Goal: Transaction & Acquisition: Purchase product/service

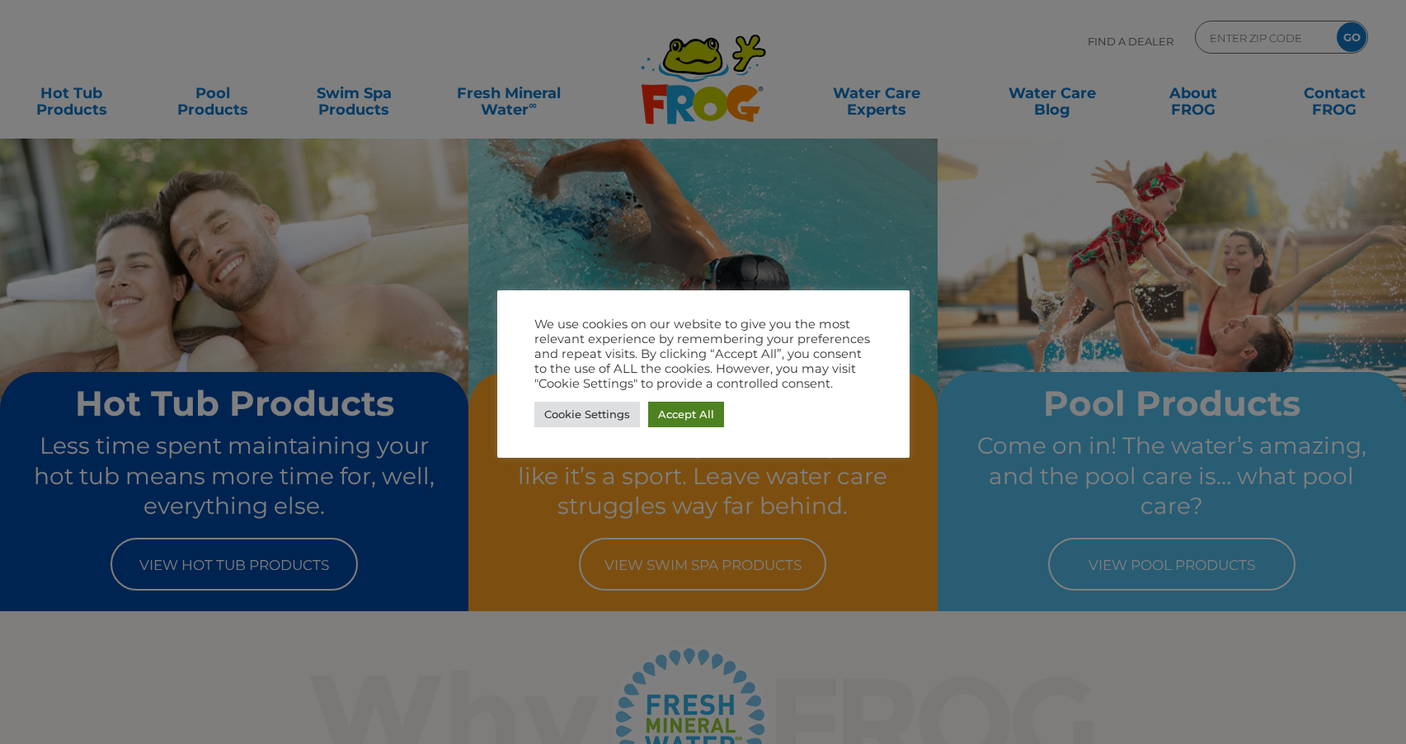
drag, startPoint x: 673, startPoint y: 416, endPoint x: 925, endPoint y: 413, distance: 252.4
click at [674, 416] on link "Accept All" at bounding box center [686, 415] width 76 height 26
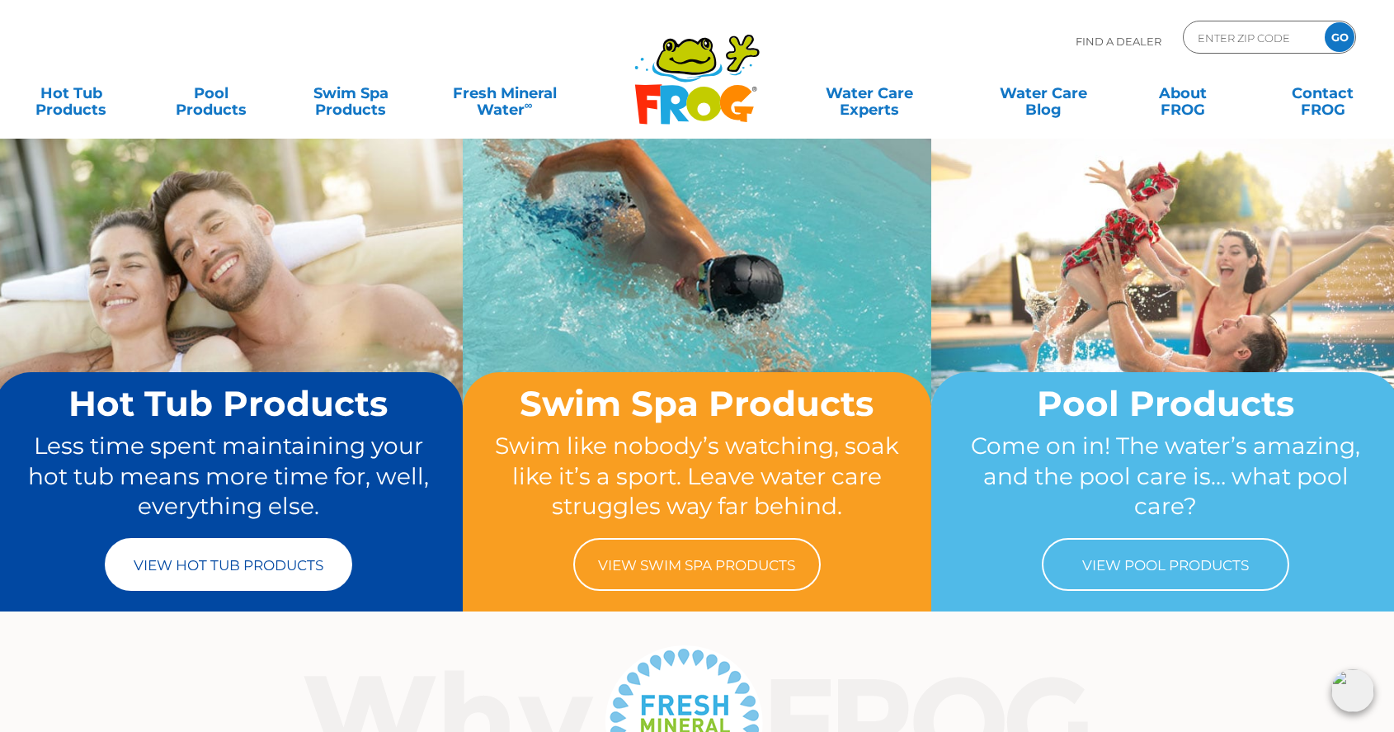
click at [254, 567] on link "View Hot Tub Products" at bounding box center [228, 564] width 247 height 53
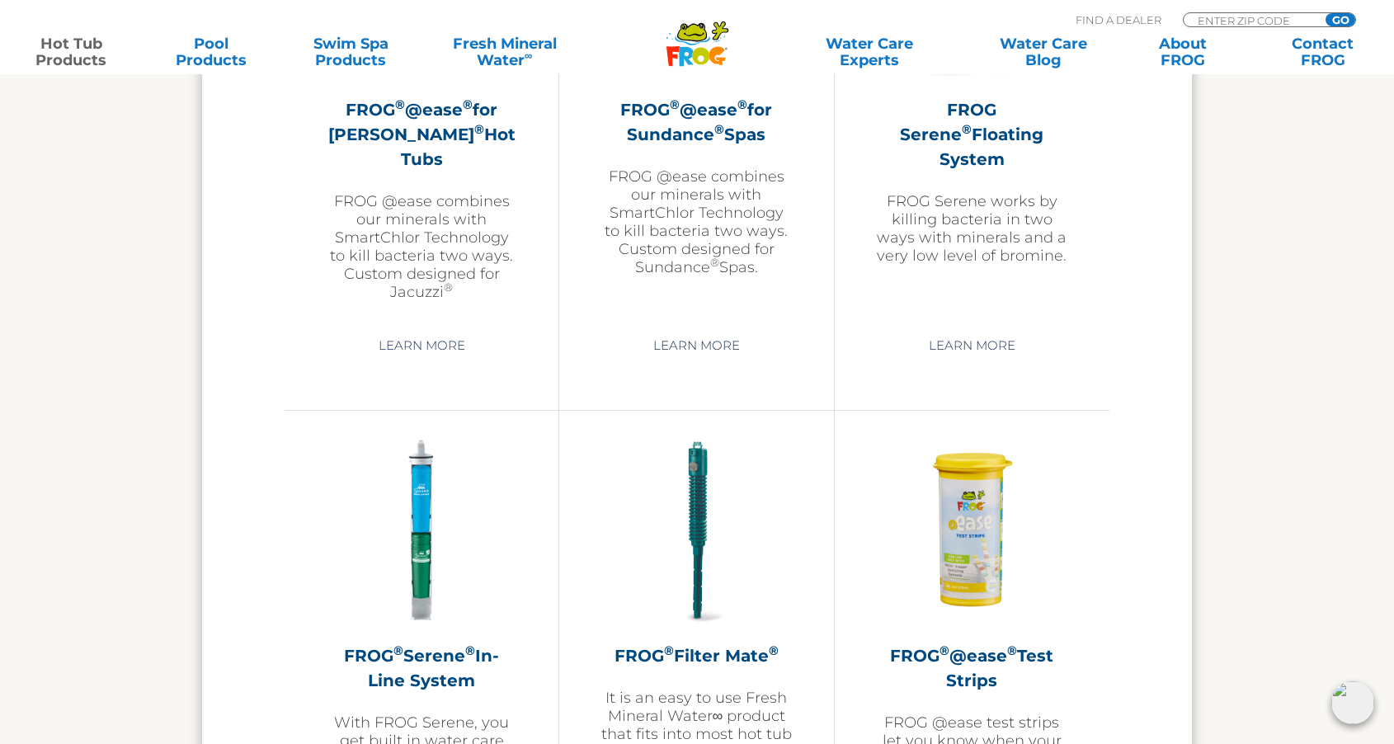
scroll to position [3376, 0]
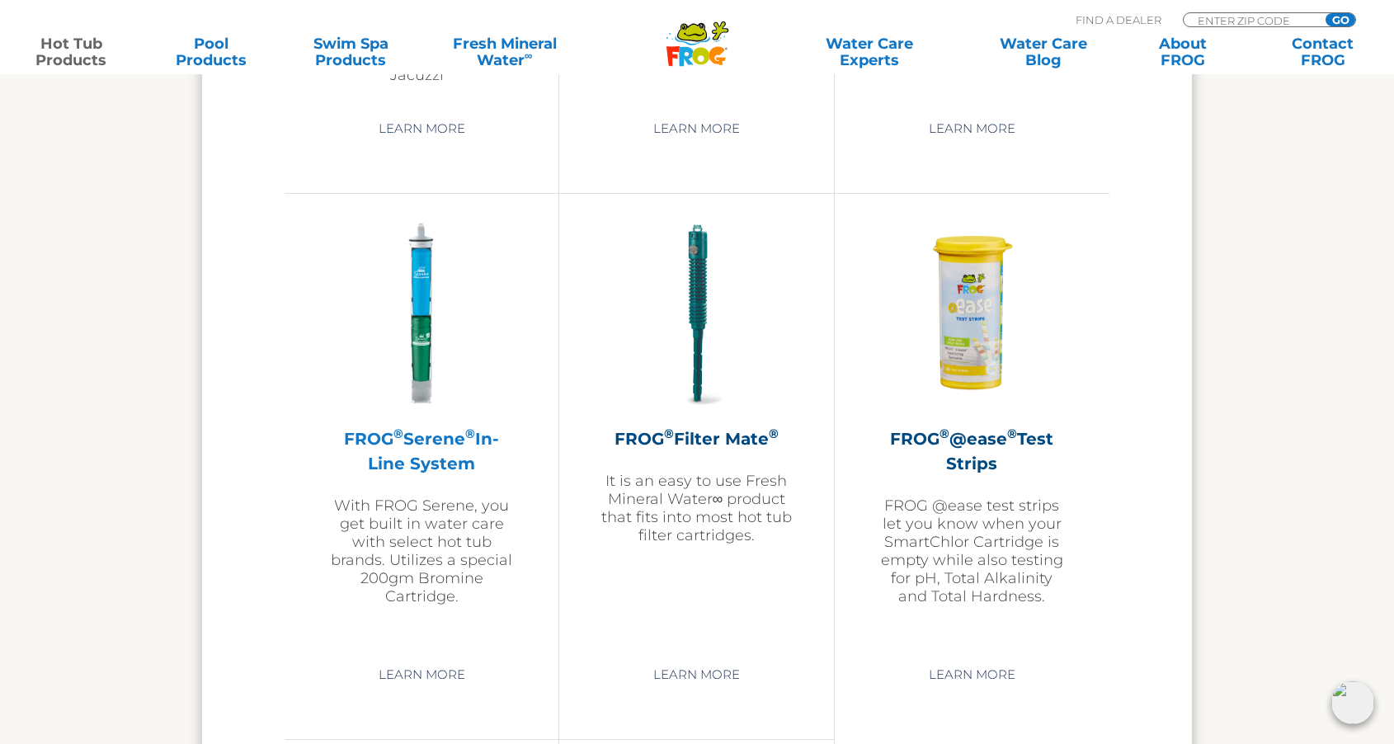
click at [398, 476] on h2 "FROG ® Serene ® In-Line System" at bounding box center [421, 450] width 191 height 49
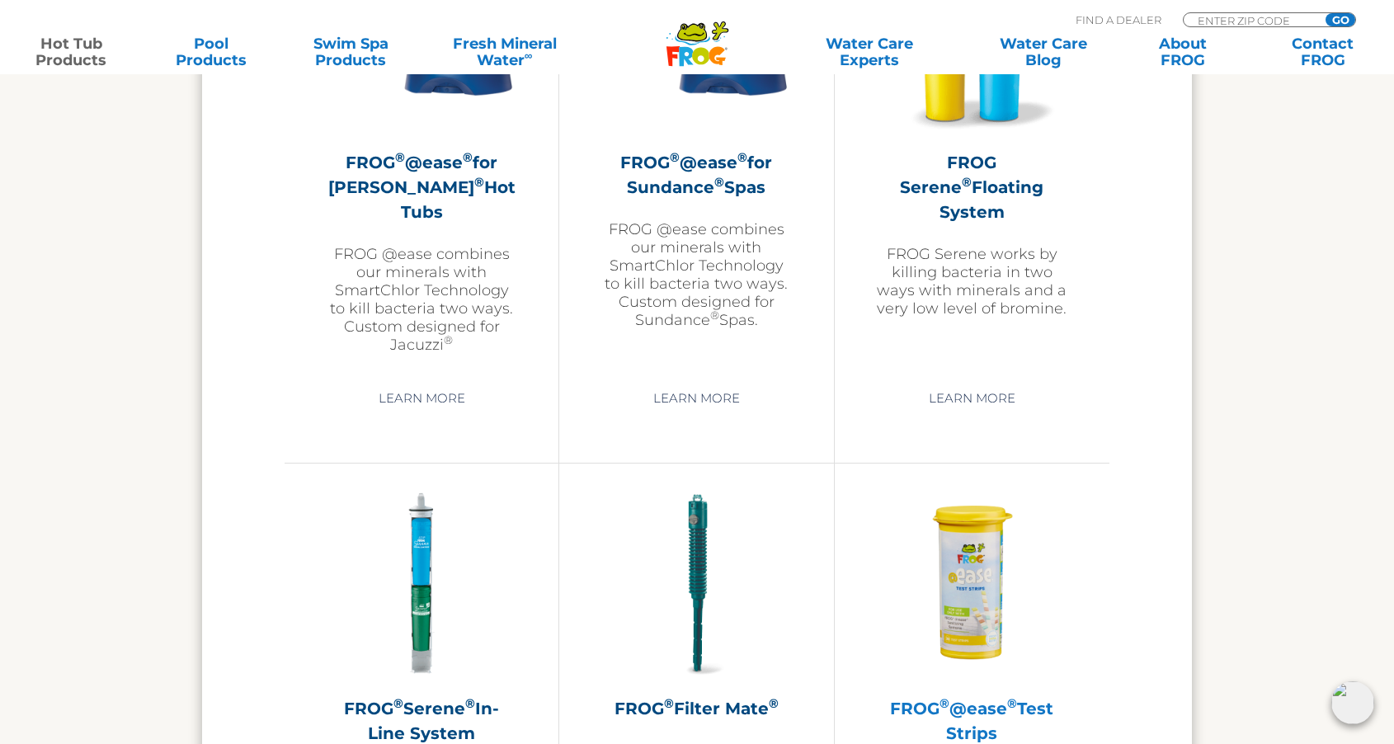
scroll to position [2322, 0]
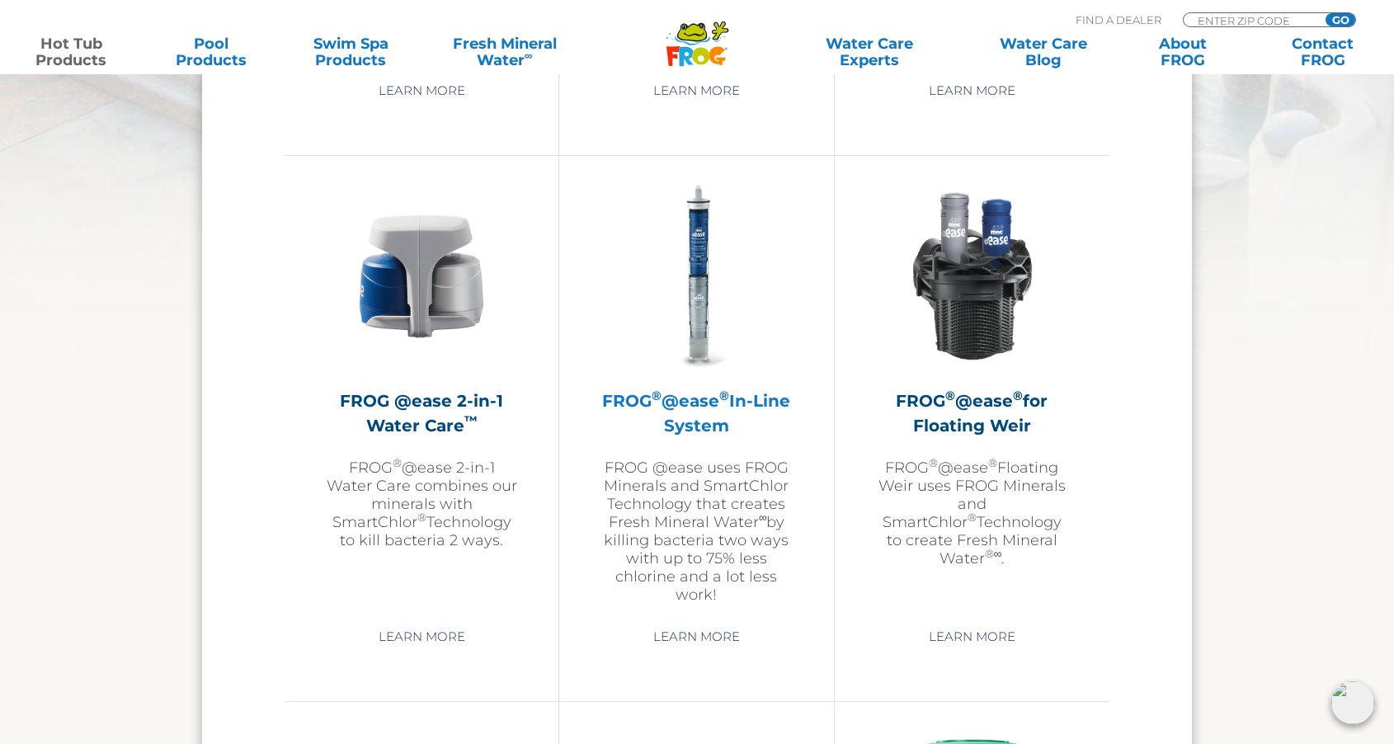
click at [695, 435] on h2 "FROG ® @ease ® In-Line System" at bounding box center [695, 412] width 191 height 49
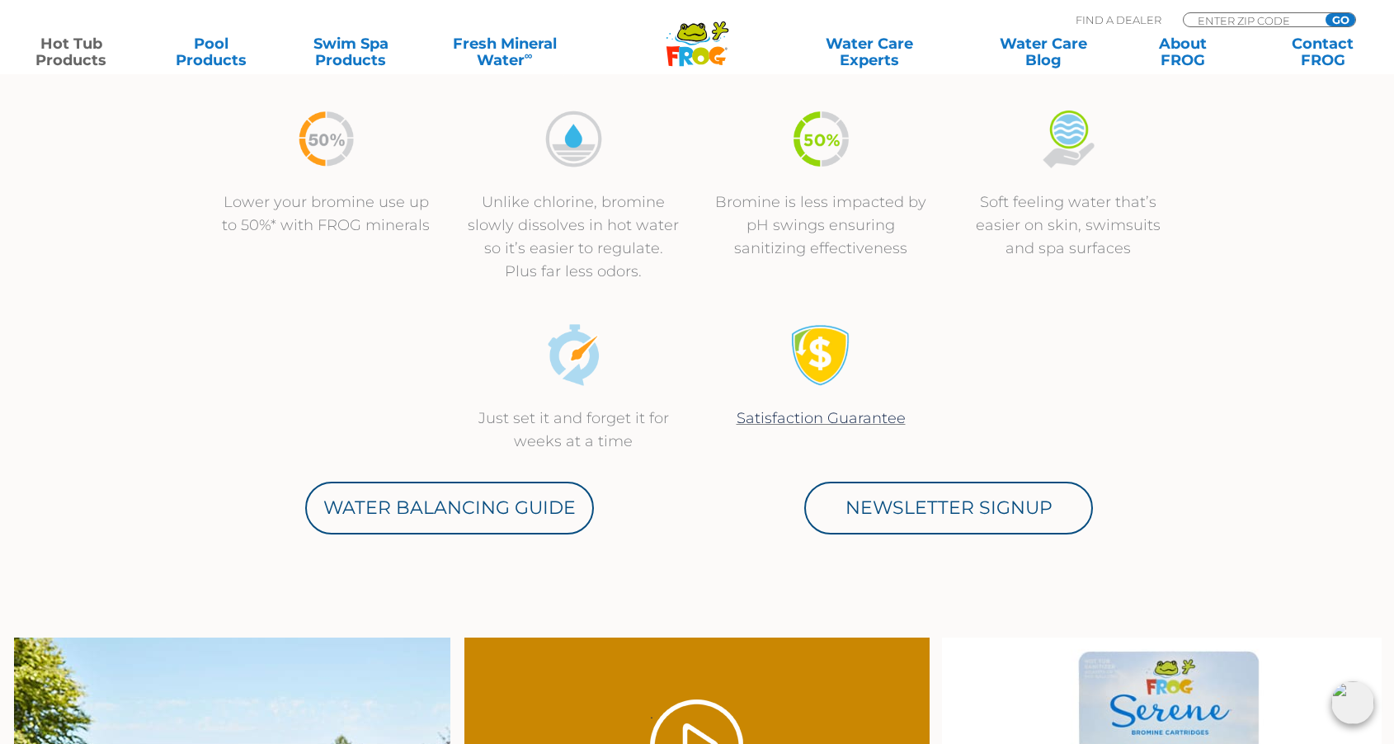
scroll to position [1333, 0]
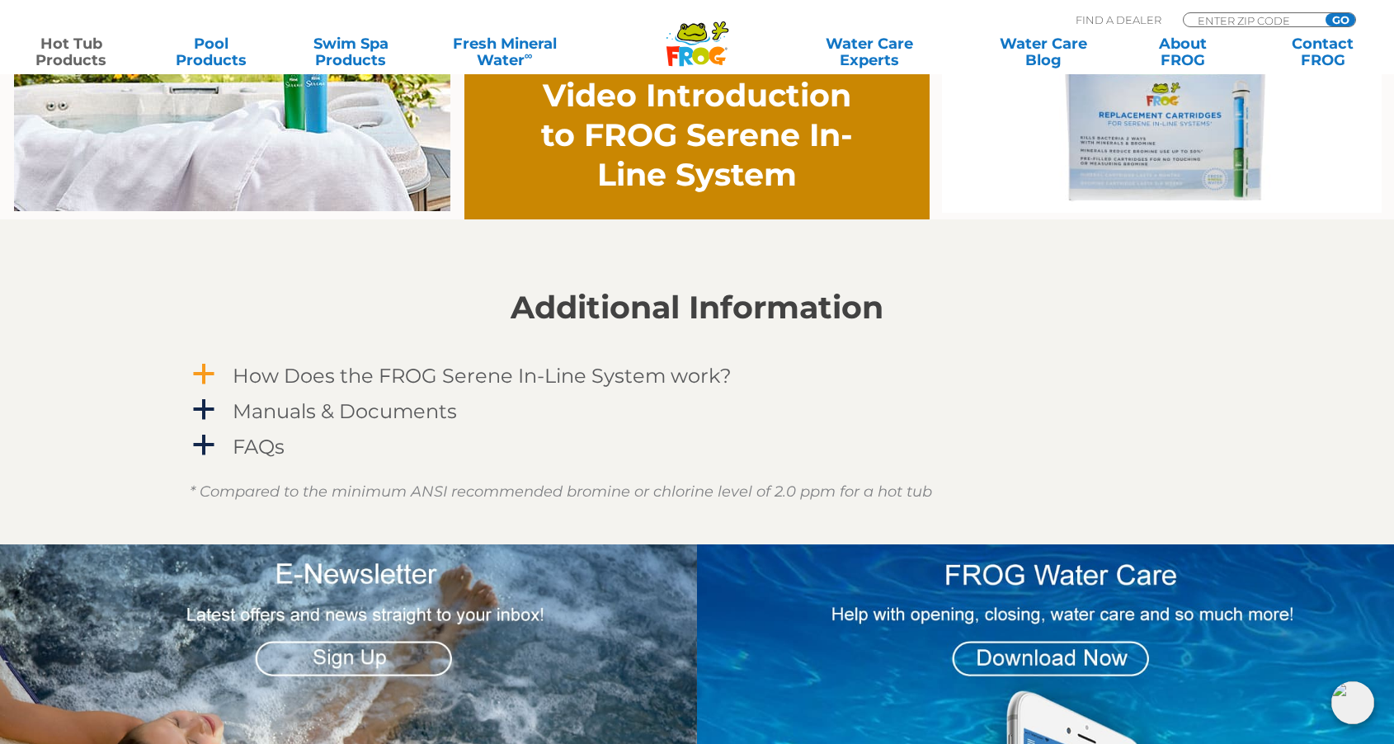
click at [204, 372] on span "a" at bounding box center [203, 374] width 25 height 25
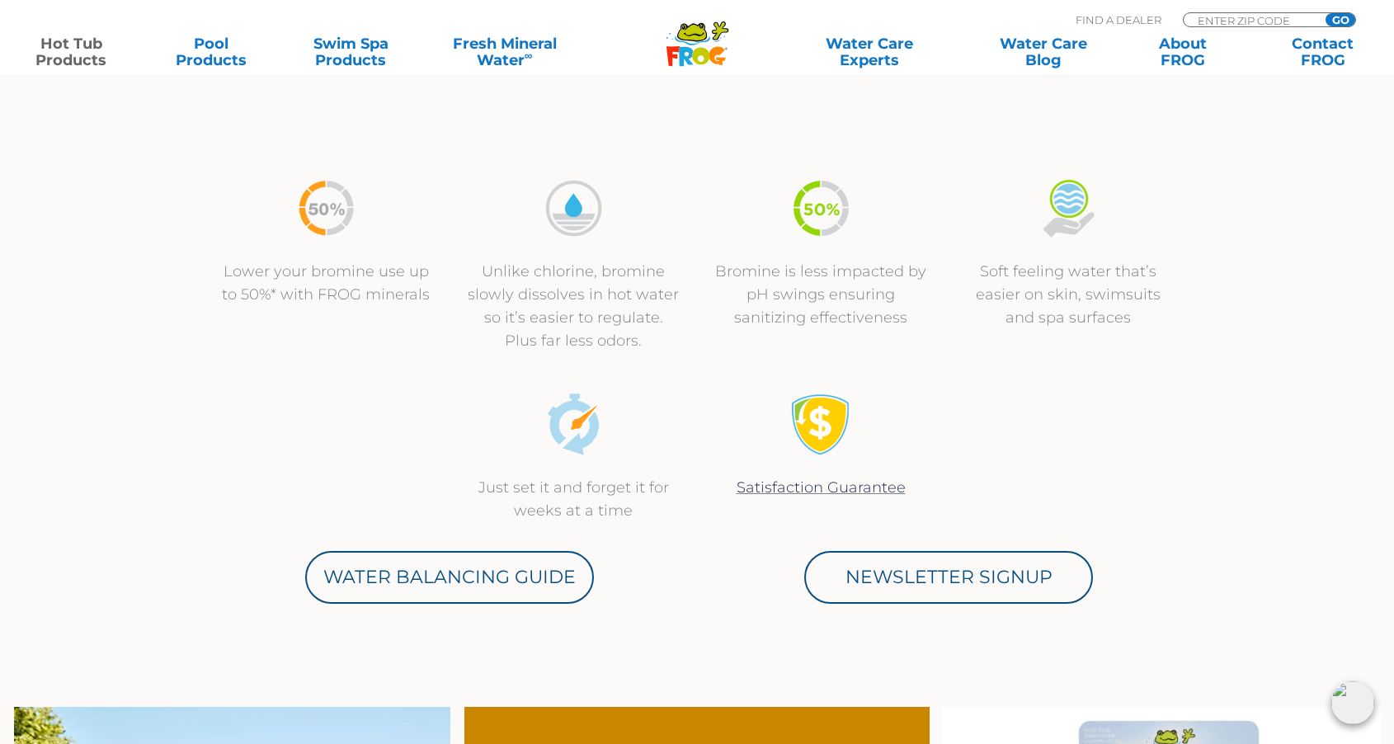
scroll to position [0, 0]
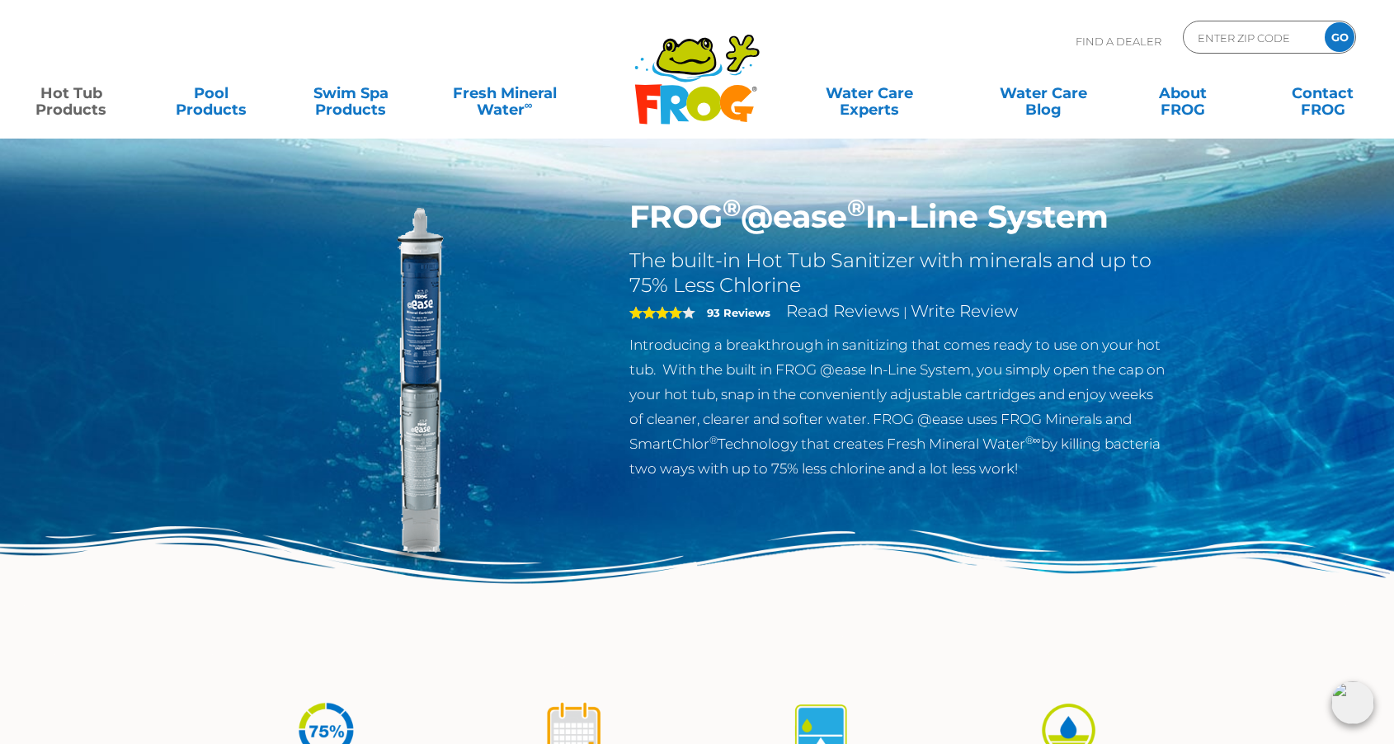
drag, startPoint x: 635, startPoint y: 212, endPoint x: 1151, endPoint y: 213, distance: 515.5
click at [1151, 213] on h1 "FROG ® @ease ® In-Line System" at bounding box center [898, 217] width 539 height 38
copy h1 "FROG ® @ease ® In-Line System"
click at [1108, 42] on p "Find A Dealer" at bounding box center [1119, 41] width 86 height 41
click at [1248, 34] on input "Zip Code Form" at bounding box center [1251, 38] width 111 height 24
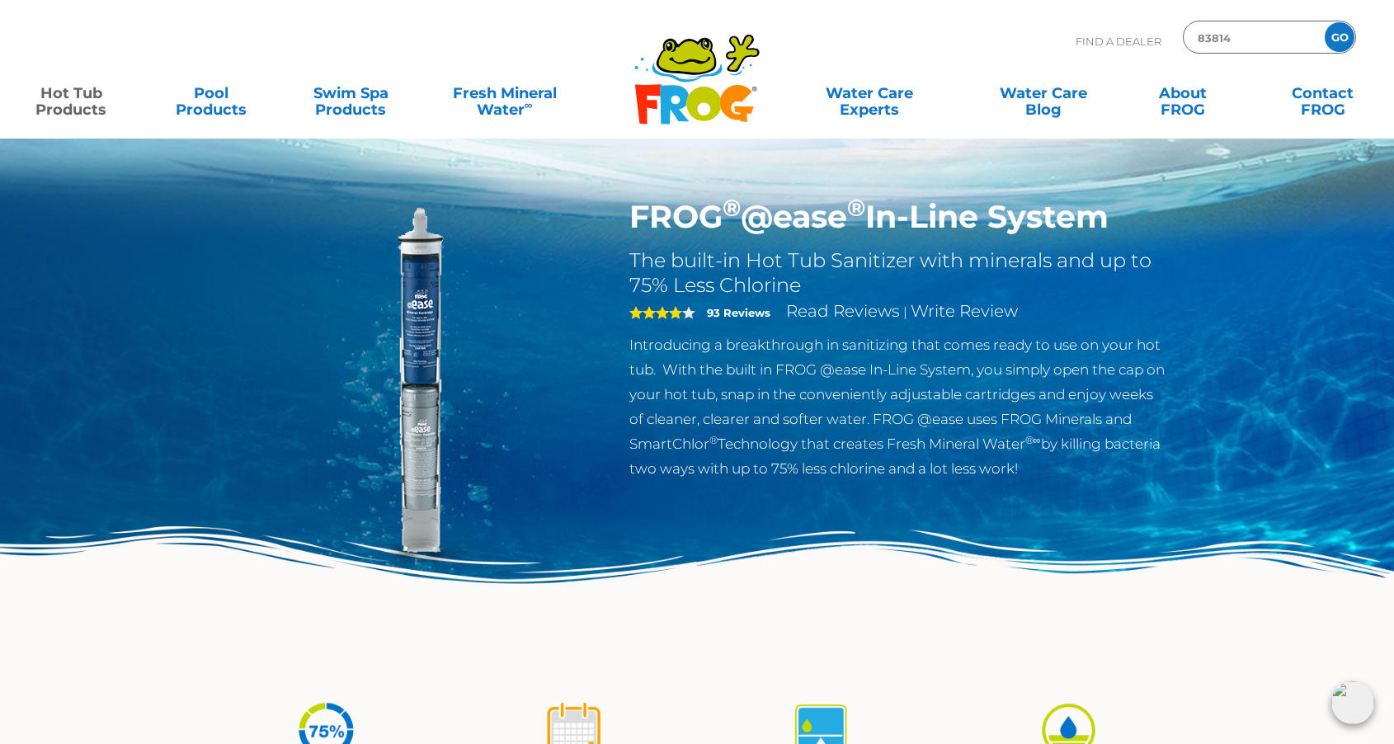
type input "83814"
click at [1340, 37] on input "GO" at bounding box center [1340, 37] width 30 height 30
click at [1338, 31] on input "GO" at bounding box center [1340, 37] width 30 height 30
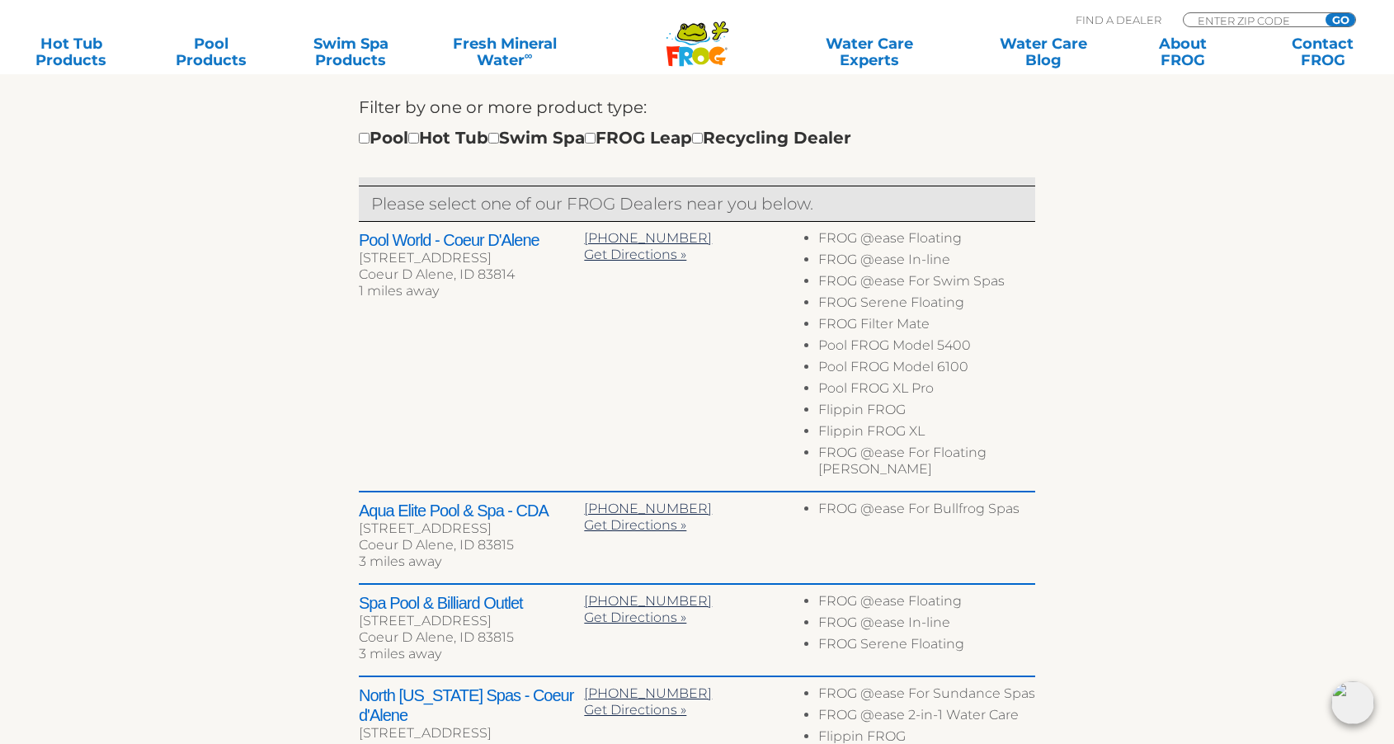
scroll to position [725, 0]
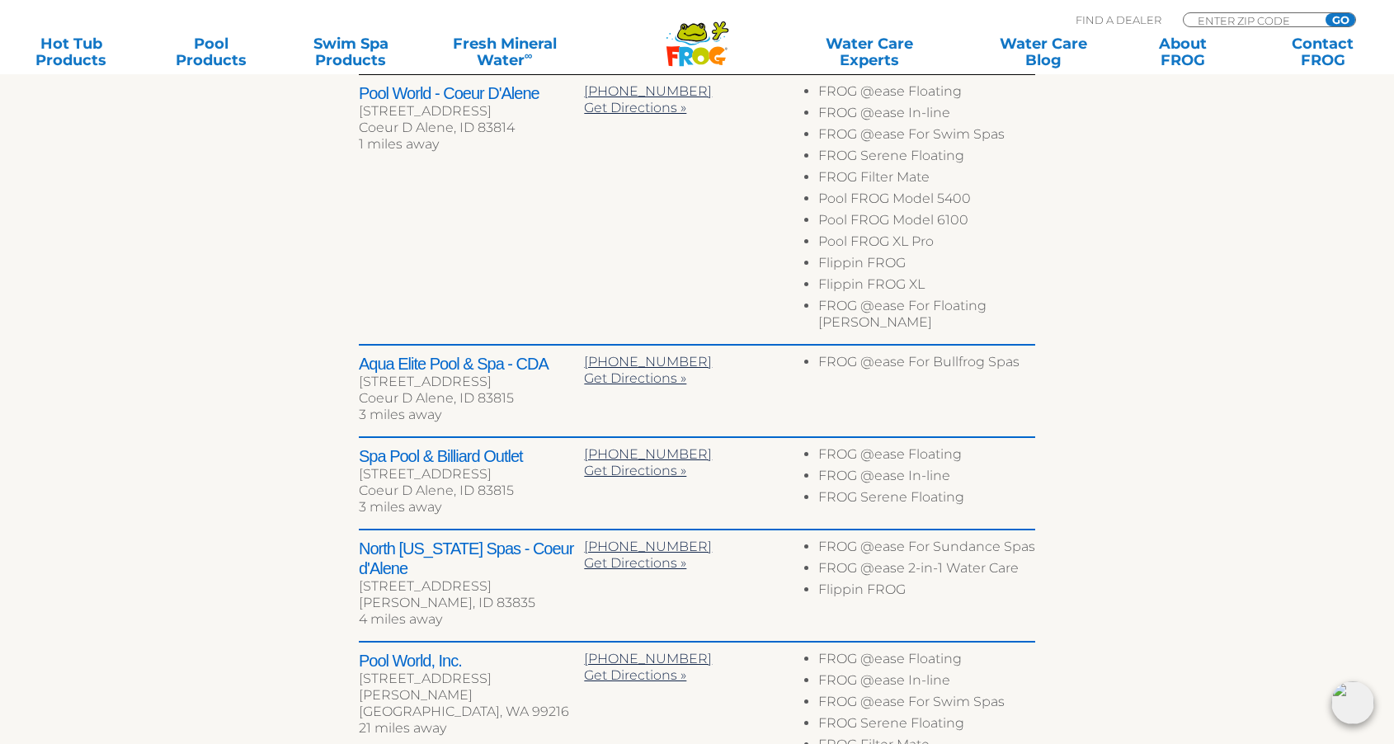
click at [520, 446] on h2 "Spa Pool & Billiard Outlet" at bounding box center [471, 456] width 225 height 20
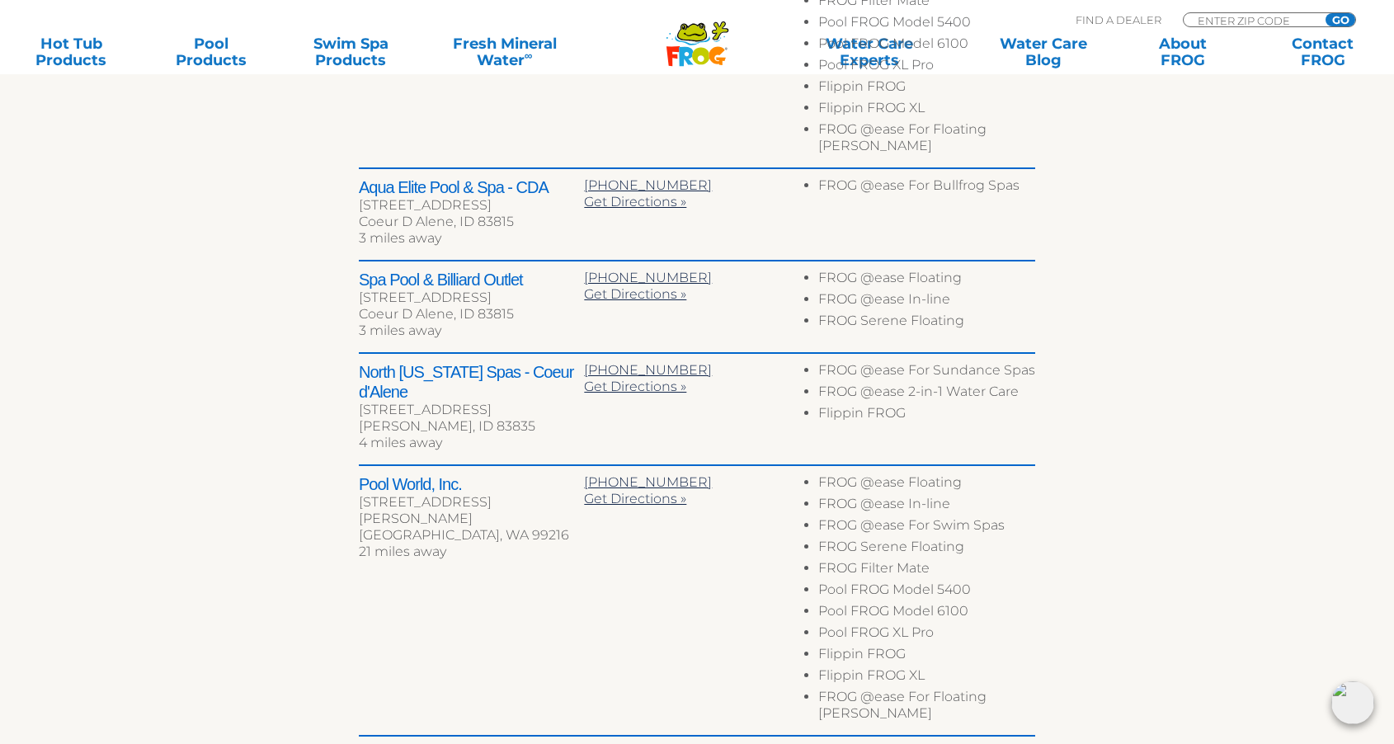
scroll to position [594, 0]
